Goal: Task Accomplishment & Management: Manage account settings

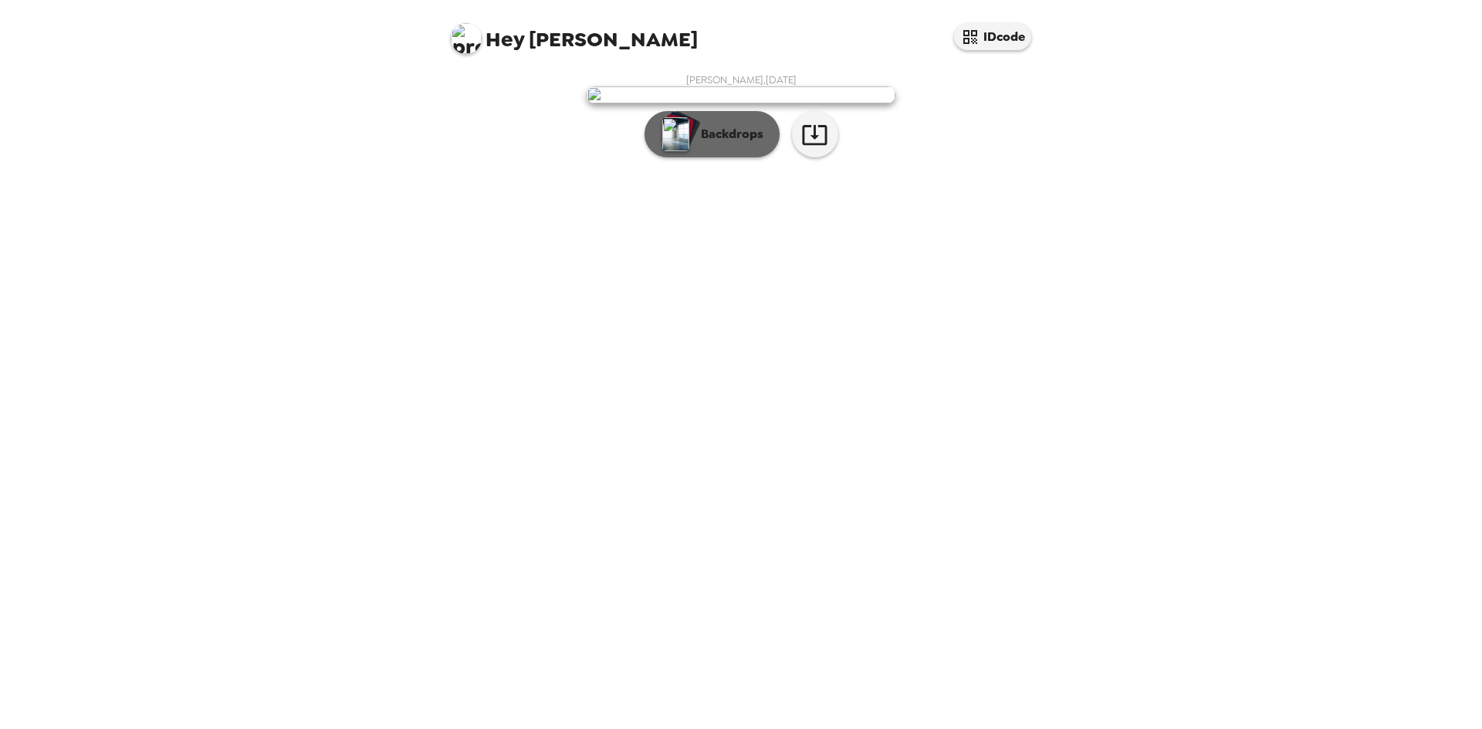
click at [668, 151] on img "button" at bounding box center [675, 134] width 27 height 34
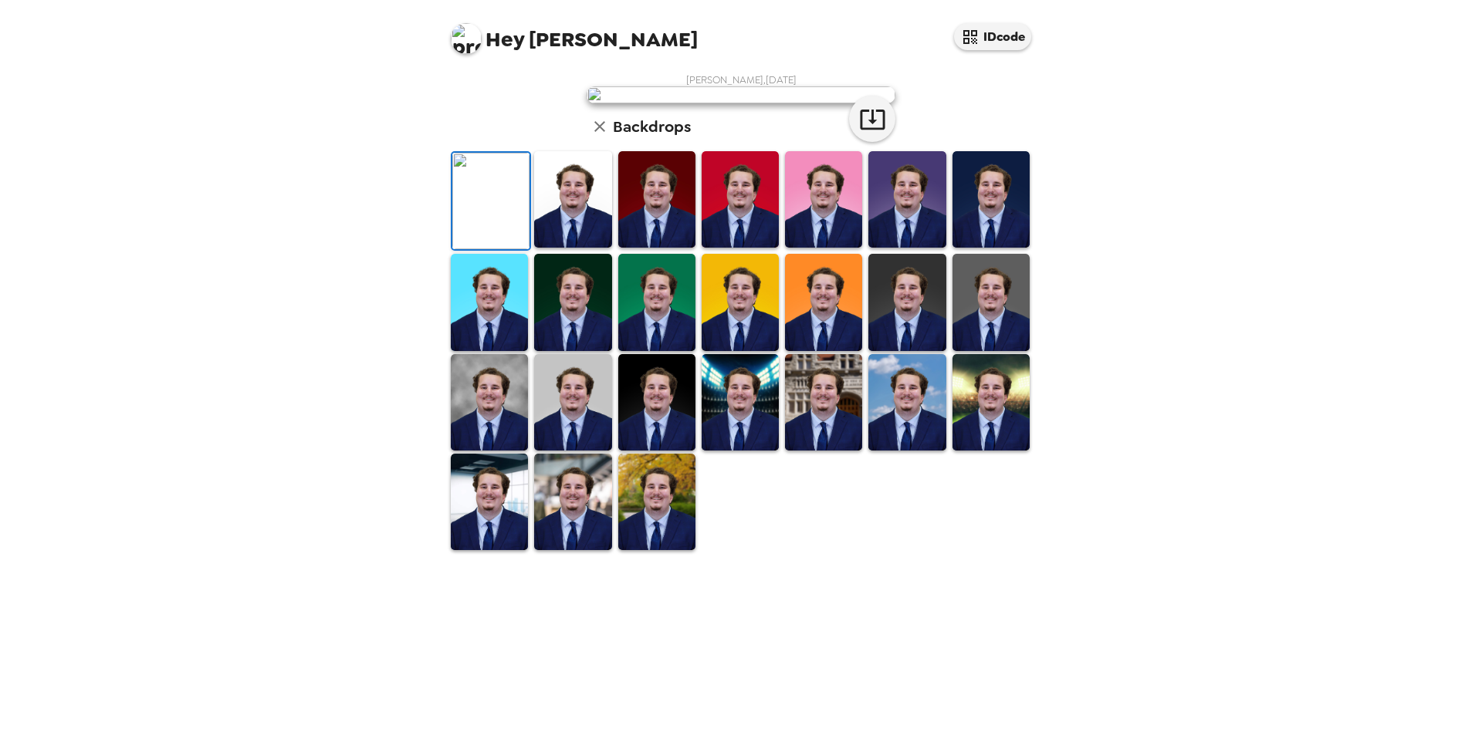
scroll to position [77, 0]
click at [550, 248] on img at bounding box center [572, 199] width 77 height 96
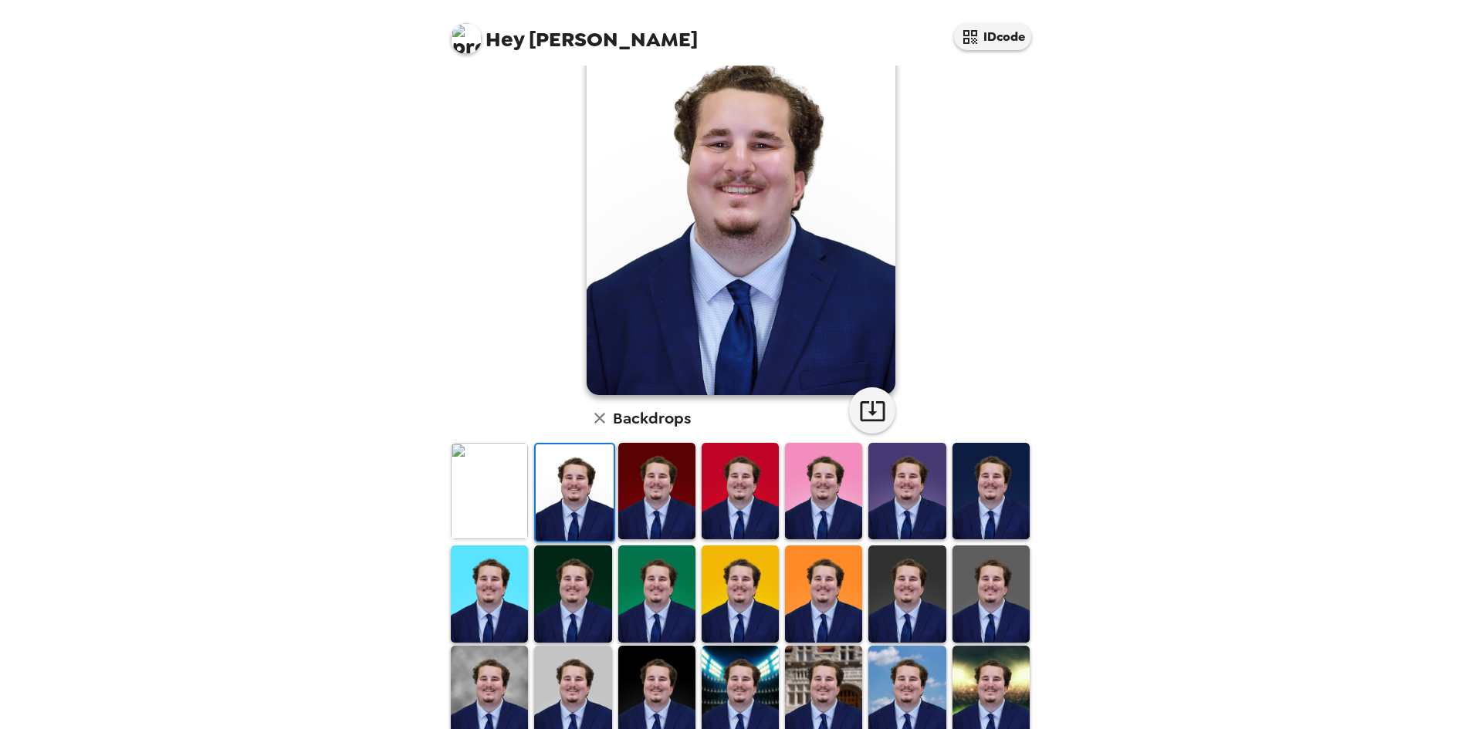
click at [499, 490] on img at bounding box center [489, 491] width 77 height 96
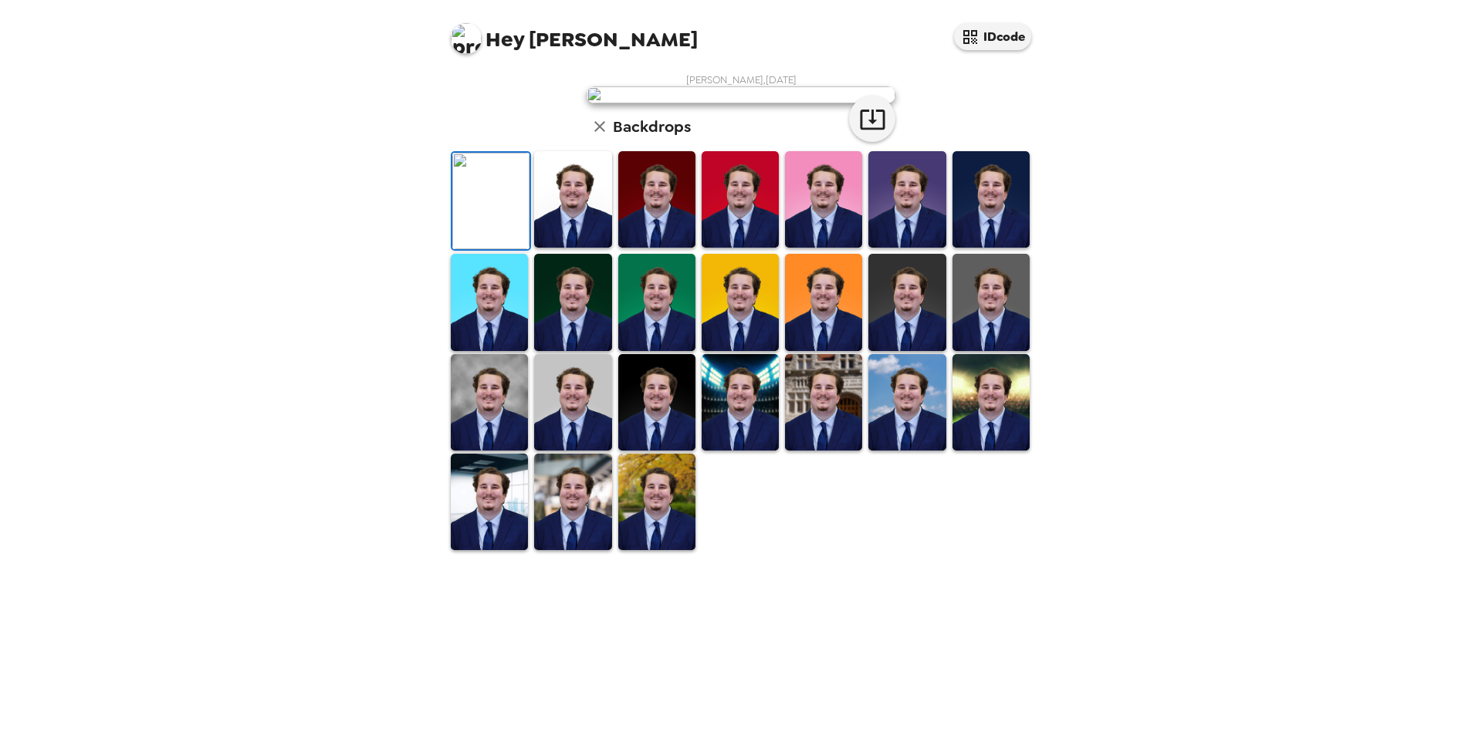
scroll to position [207, 0]
click at [734, 451] on img at bounding box center [740, 402] width 77 height 96
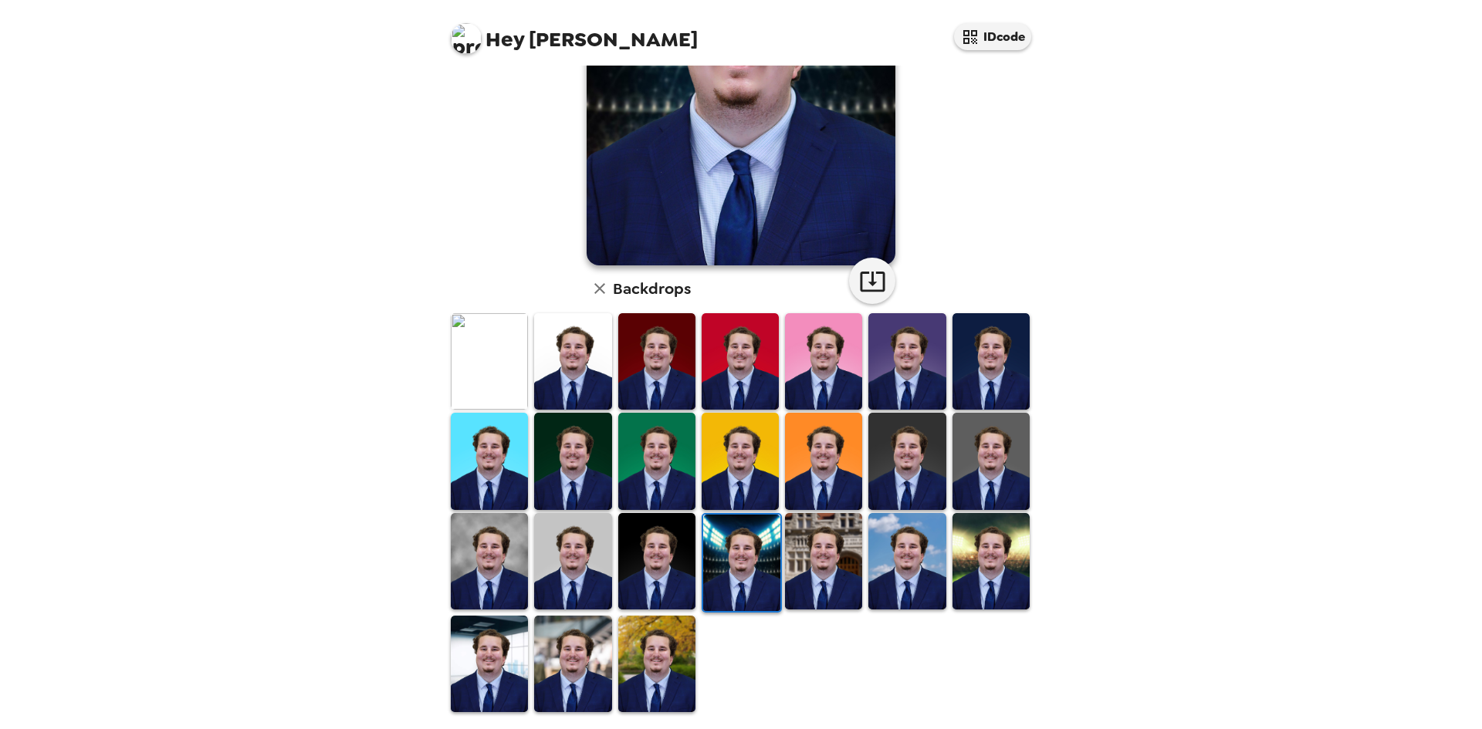
click at [624, 653] on img at bounding box center [656, 664] width 77 height 96
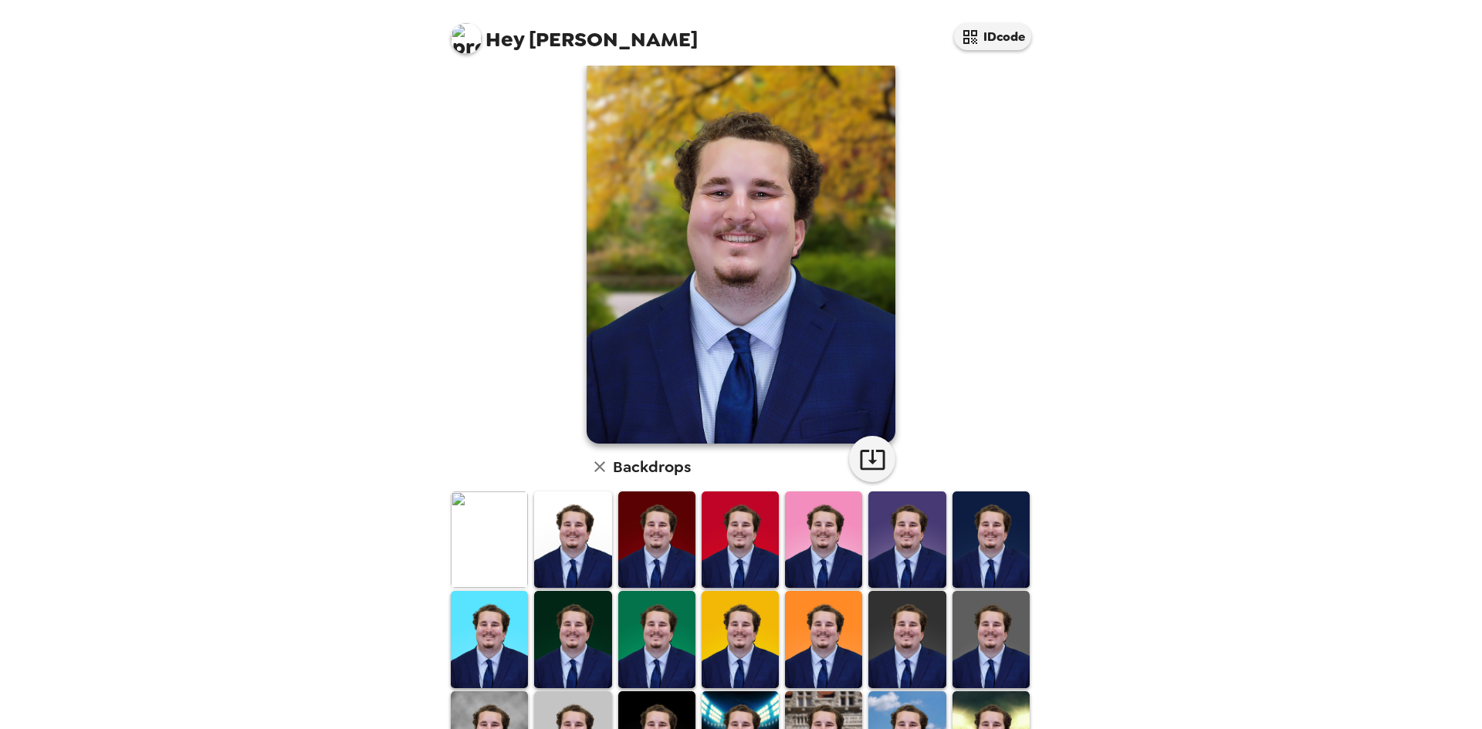
scroll to position [0, 0]
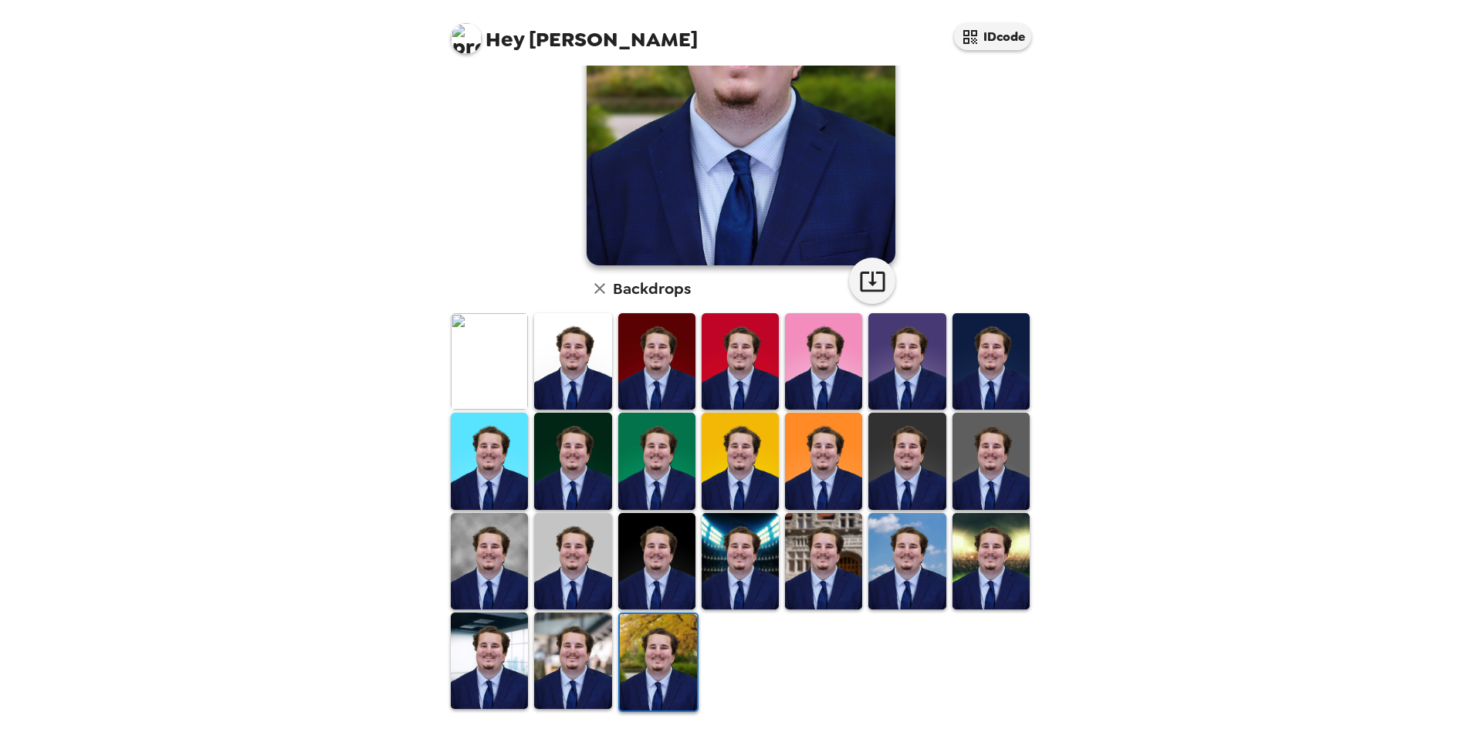
click at [513, 665] on img at bounding box center [489, 661] width 77 height 96
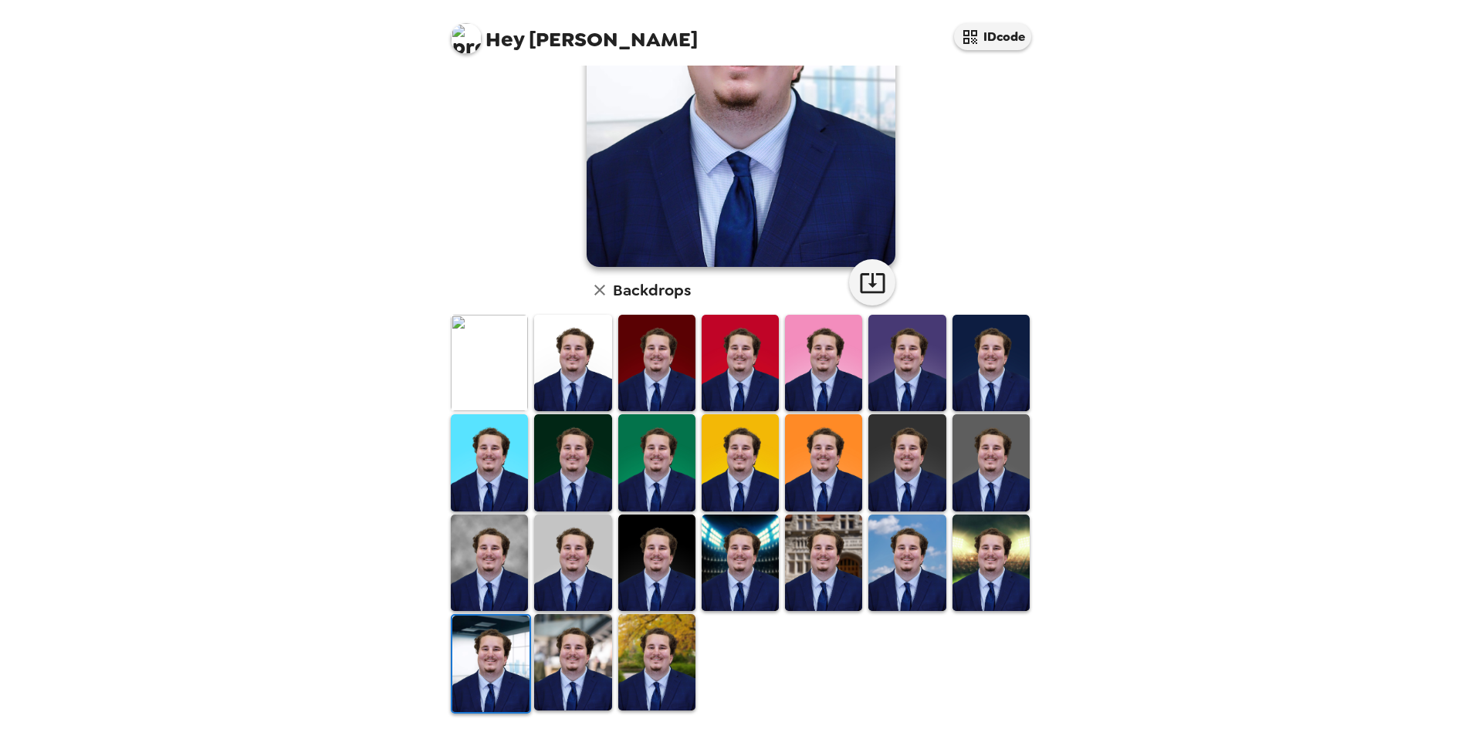
scroll to position [207, 0]
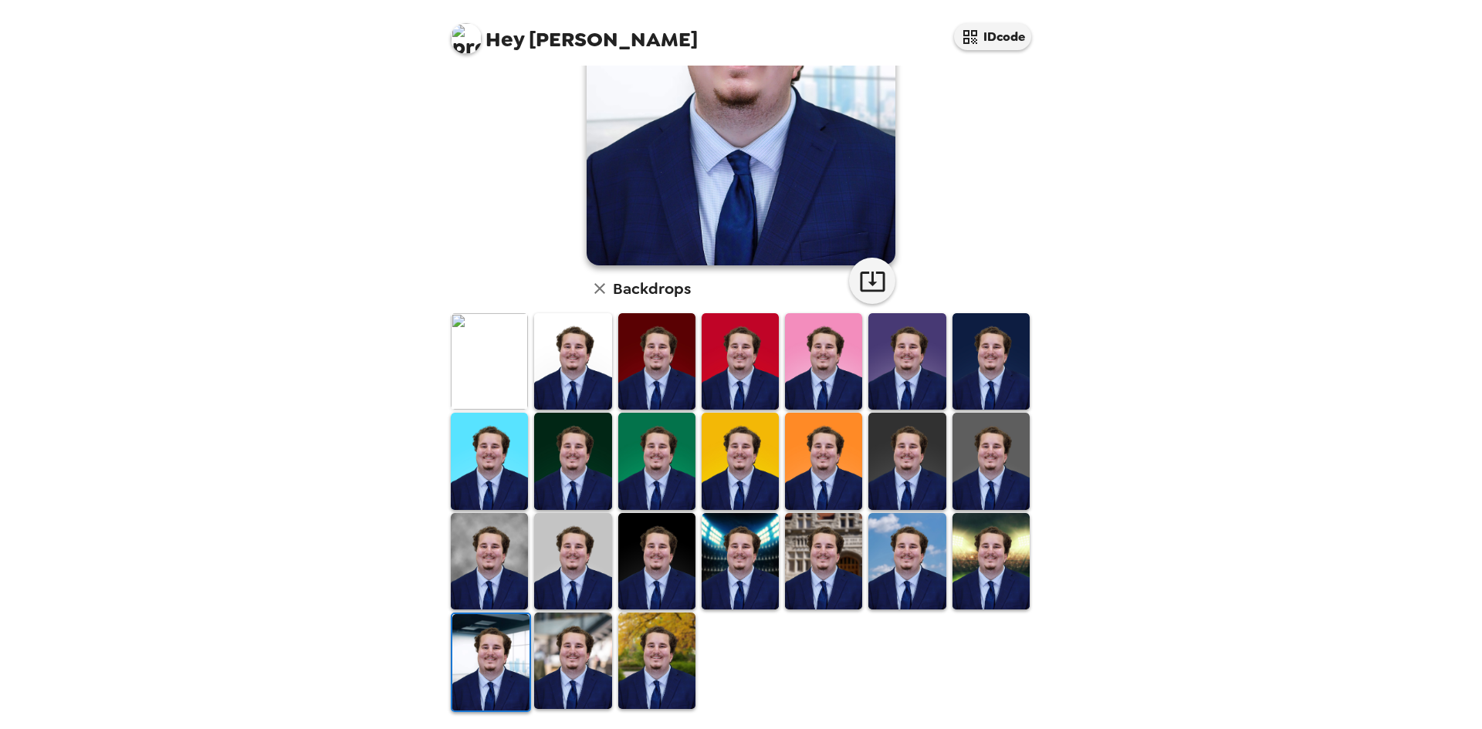
click at [457, 357] on img at bounding box center [489, 361] width 77 height 96
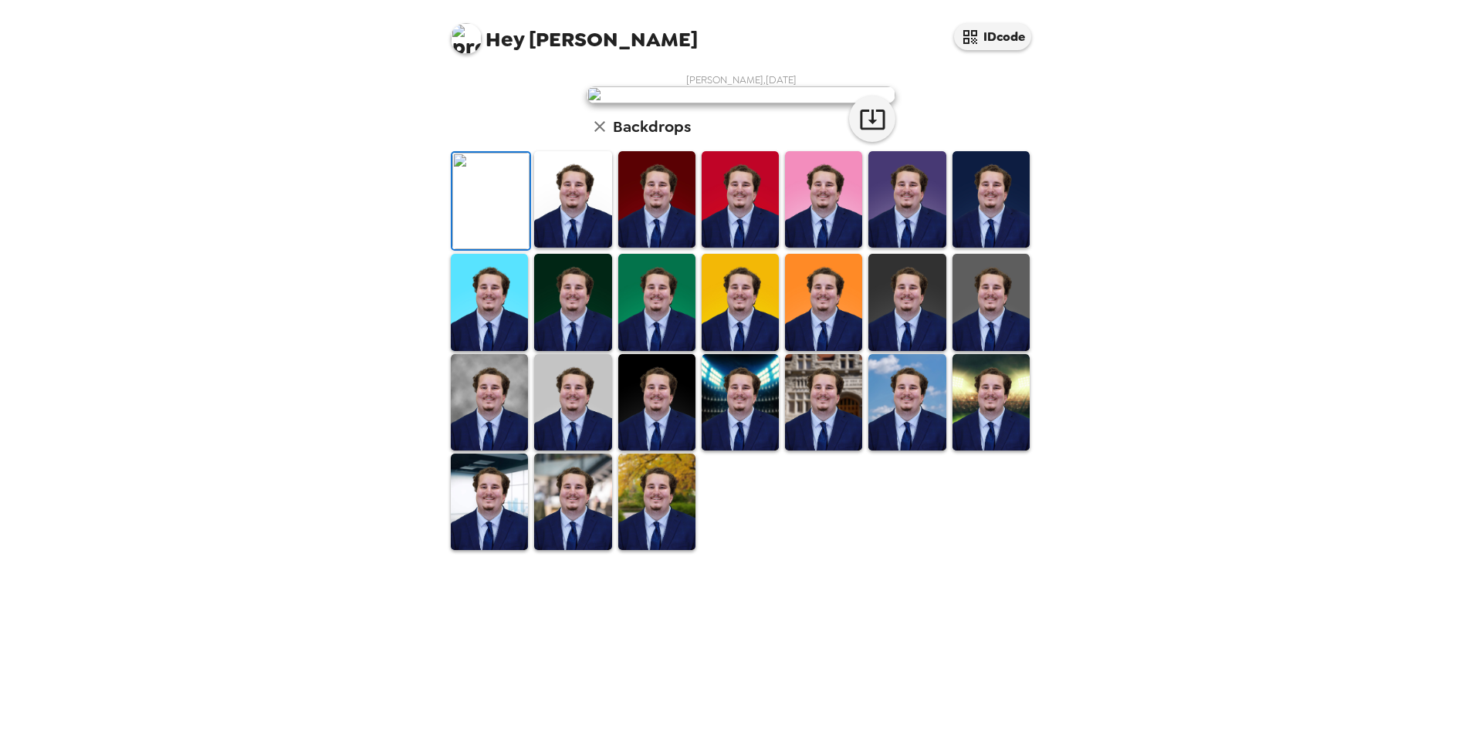
scroll to position [0, 0]
click at [864, 133] on icon "button" at bounding box center [872, 119] width 27 height 27
